Goal: Task Accomplishment & Management: Use online tool/utility

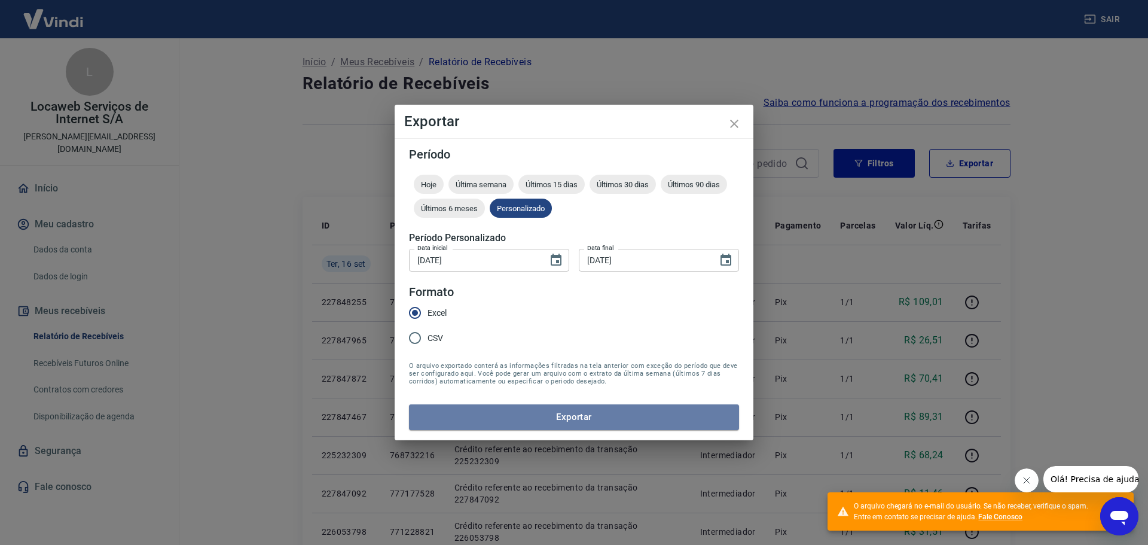
drag, startPoint x: 534, startPoint y: 415, endPoint x: 567, endPoint y: 393, distance: 39.6
click at [534, 415] on button "Exportar" at bounding box center [574, 416] width 330 height 25
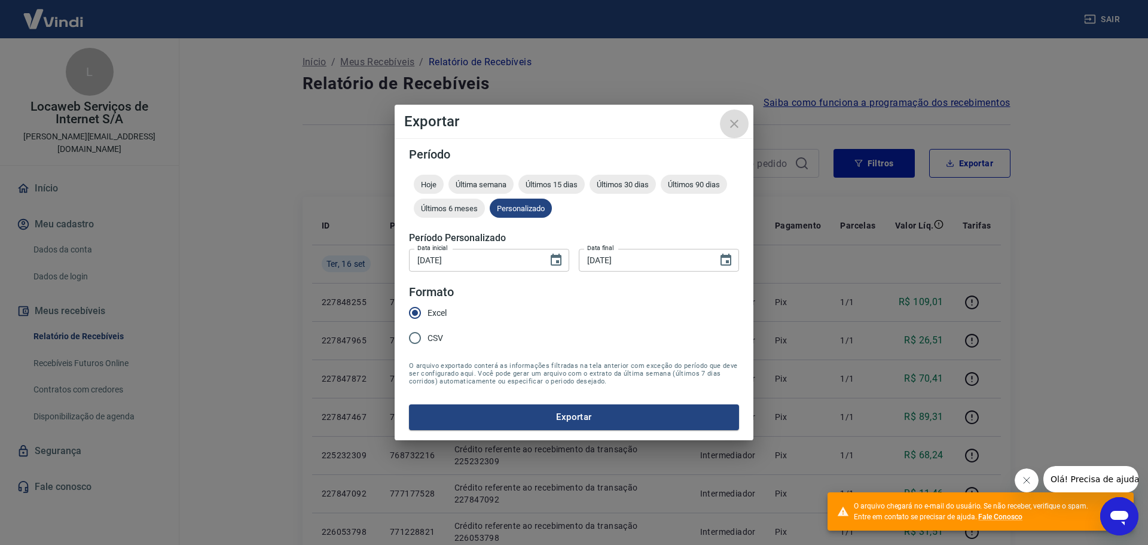
click at [736, 129] on icon "close" at bounding box center [734, 124] width 14 height 14
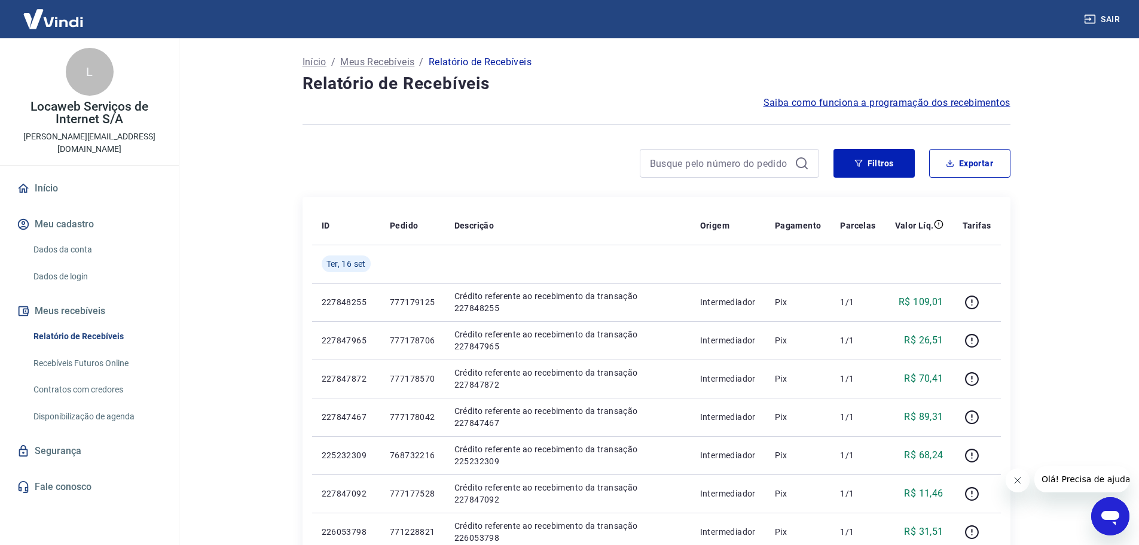
click at [1048, 178] on main "Início / Meus Recebíveis / Relatório de Recebíveis Relatório de Recebíveis Saib…" at bounding box center [655, 291] width 965 height 506
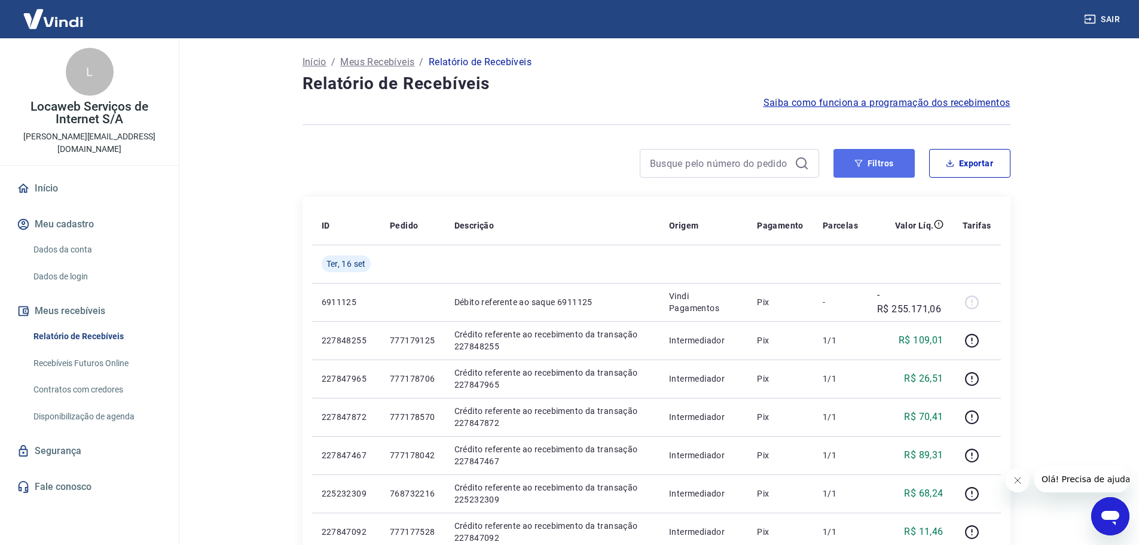
click at [857, 175] on button "Filtros" at bounding box center [873, 163] width 81 height 29
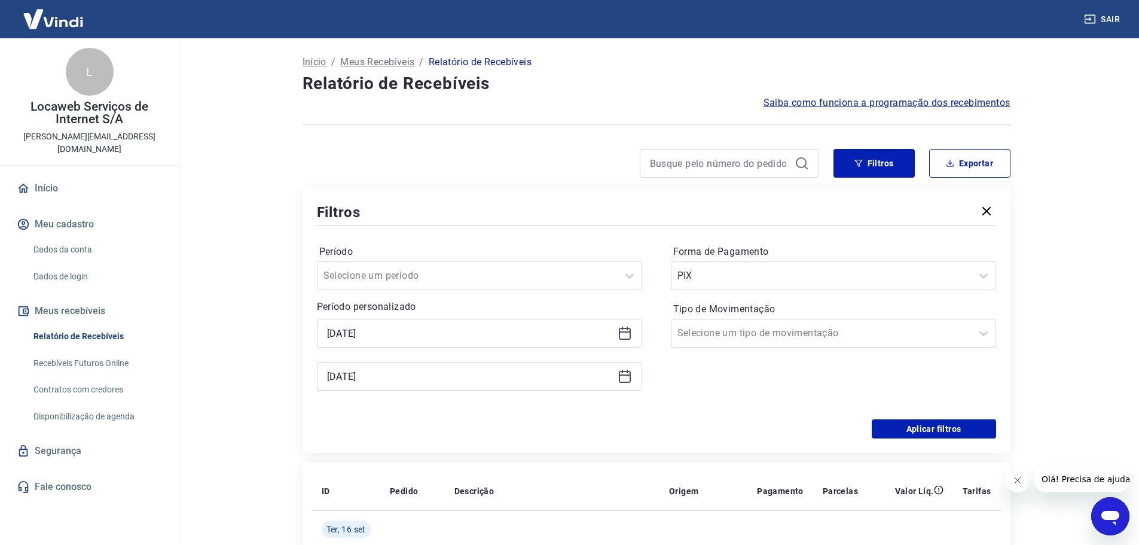
click at [1047, 295] on main "Início / Meus Recebíveis / Relatório de Recebíveis Relatório de Recebíveis Saib…" at bounding box center [655, 291] width 965 height 506
click at [928, 420] on button "Aplicar filtros" at bounding box center [934, 428] width 124 height 19
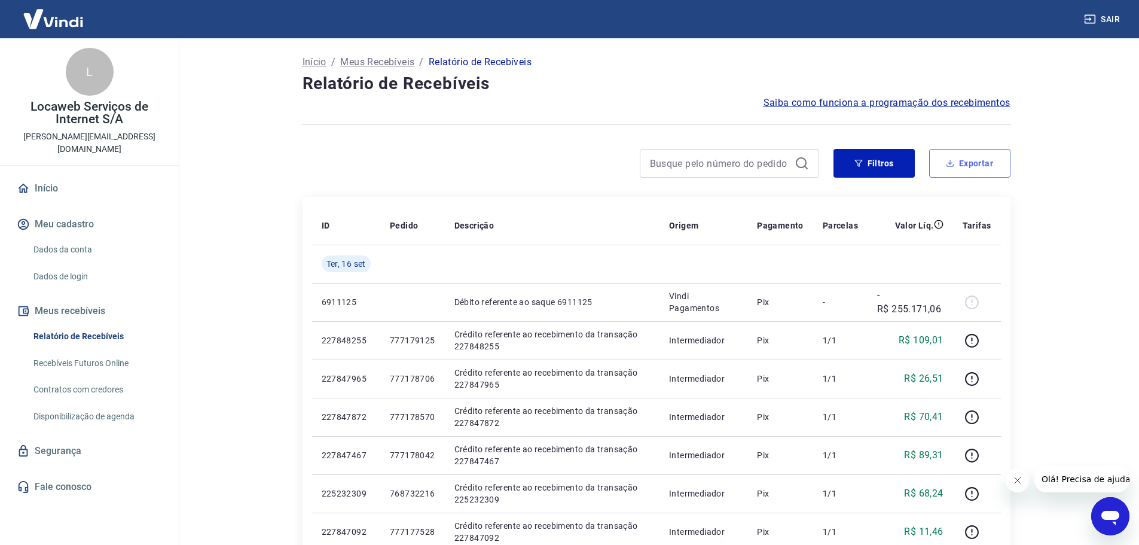
click at [967, 163] on button "Exportar" at bounding box center [969, 163] width 81 height 29
type input "[DATE]"
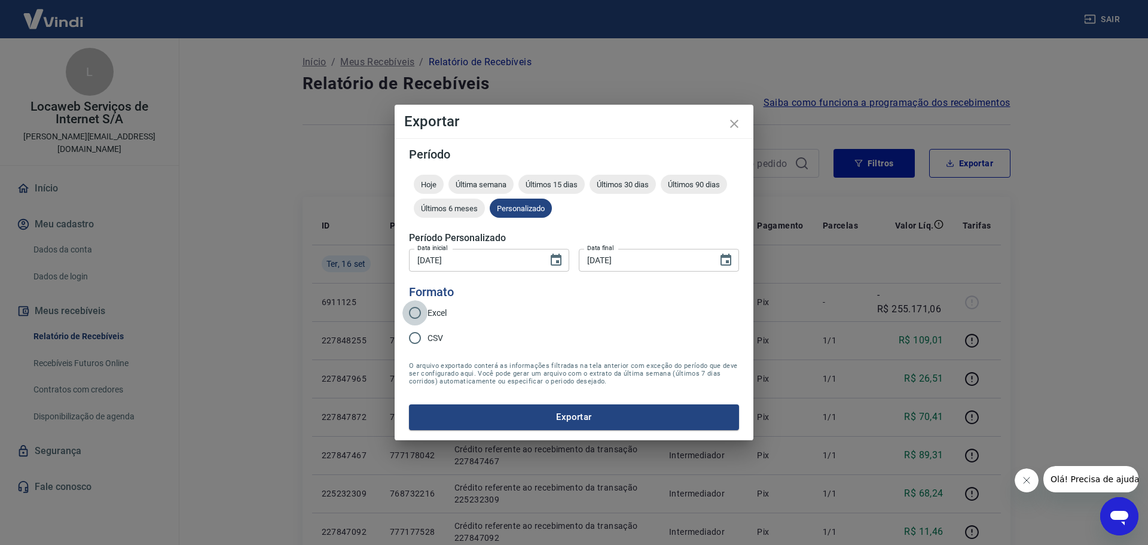
click at [414, 313] on input "Excel" at bounding box center [414, 312] width 25 height 25
radio input "true"
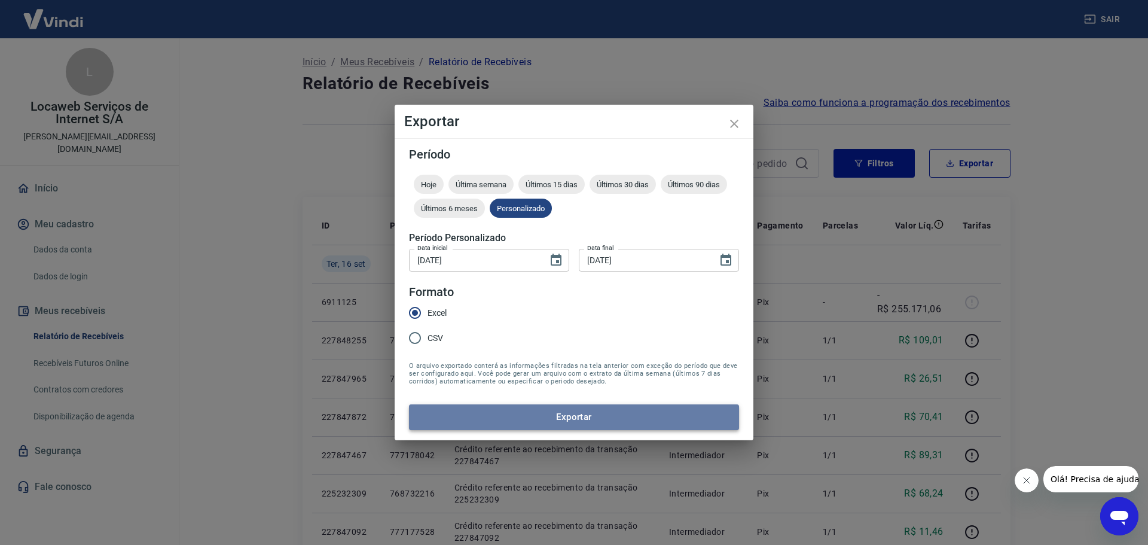
click at [557, 415] on button "Exportar" at bounding box center [574, 416] width 330 height 25
